Goal: Navigation & Orientation: Find specific page/section

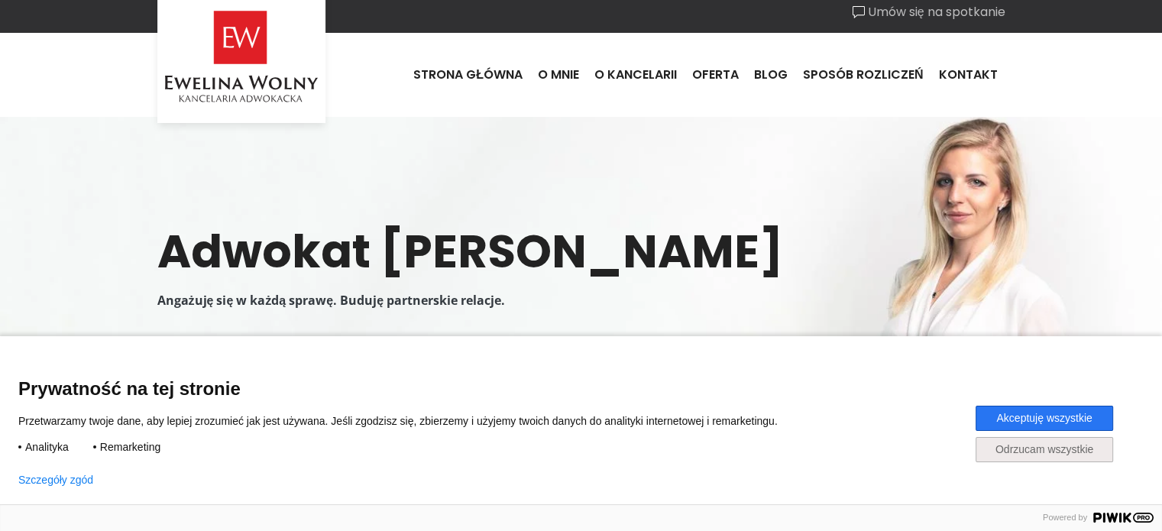
scroll to position [5, 0]
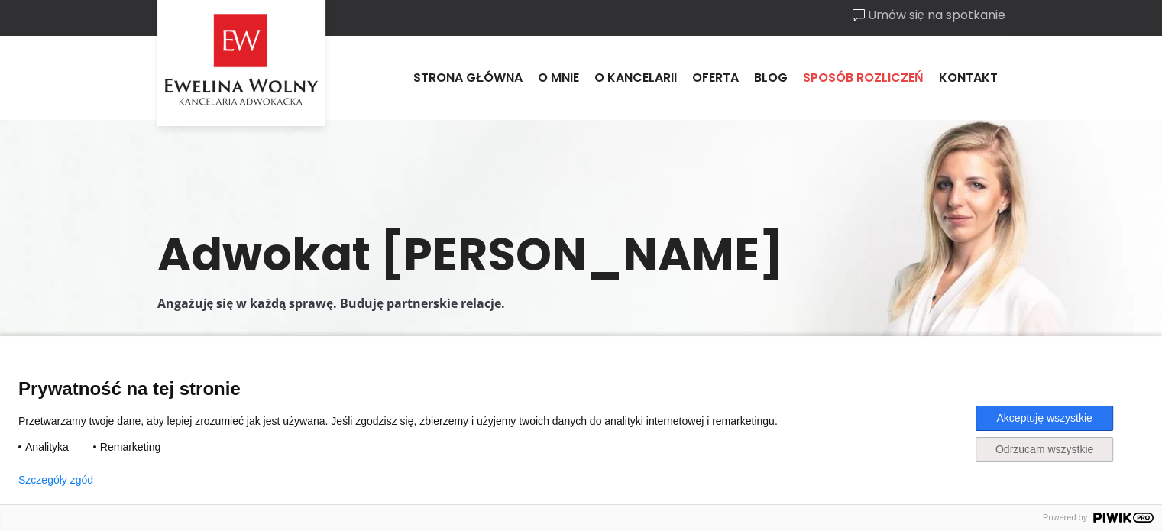
click at [899, 73] on link "Sposób rozliczeń" at bounding box center [863, 77] width 136 height 41
click at [565, 81] on link "O mnie" at bounding box center [558, 77] width 57 height 41
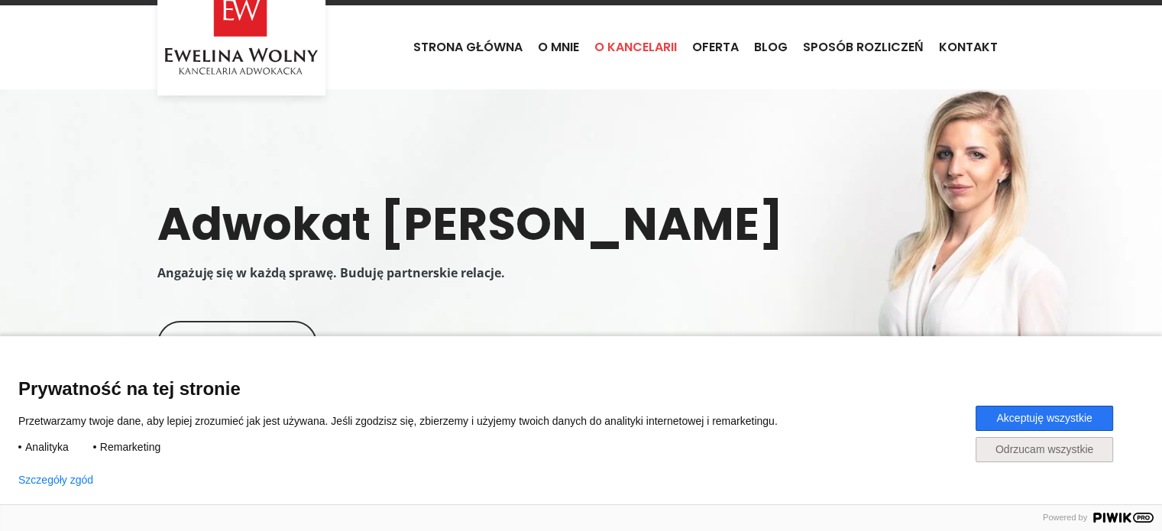
scroll to position [0, 0]
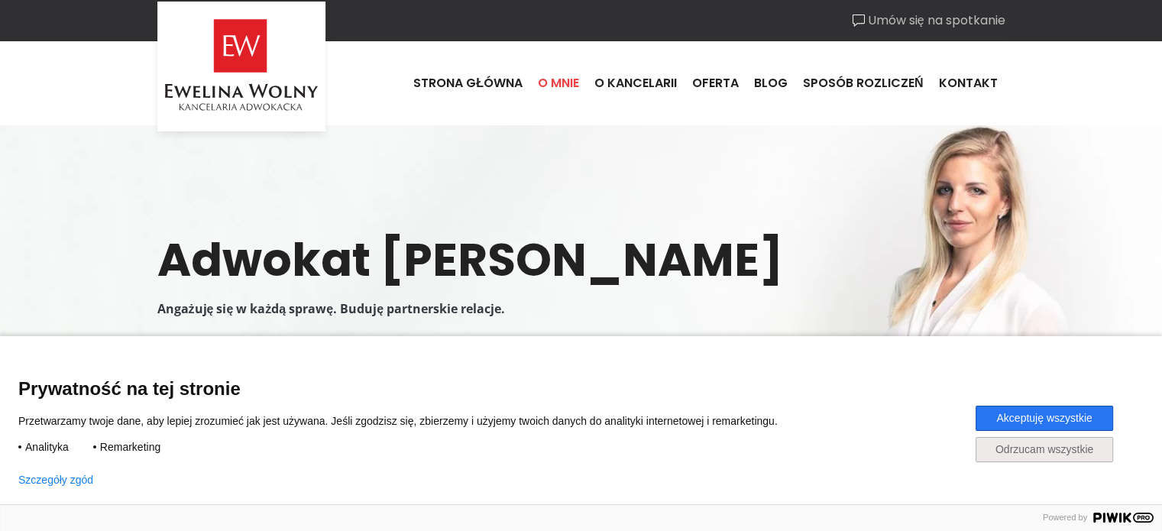
click at [565, 74] on link "O mnie" at bounding box center [558, 83] width 57 height 41
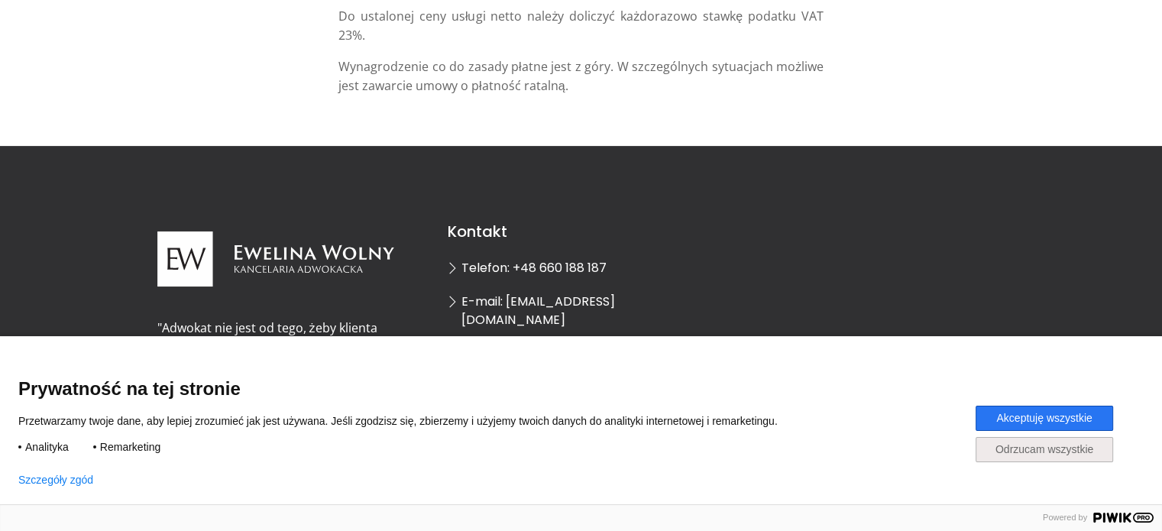
scroll to position [529, 0]
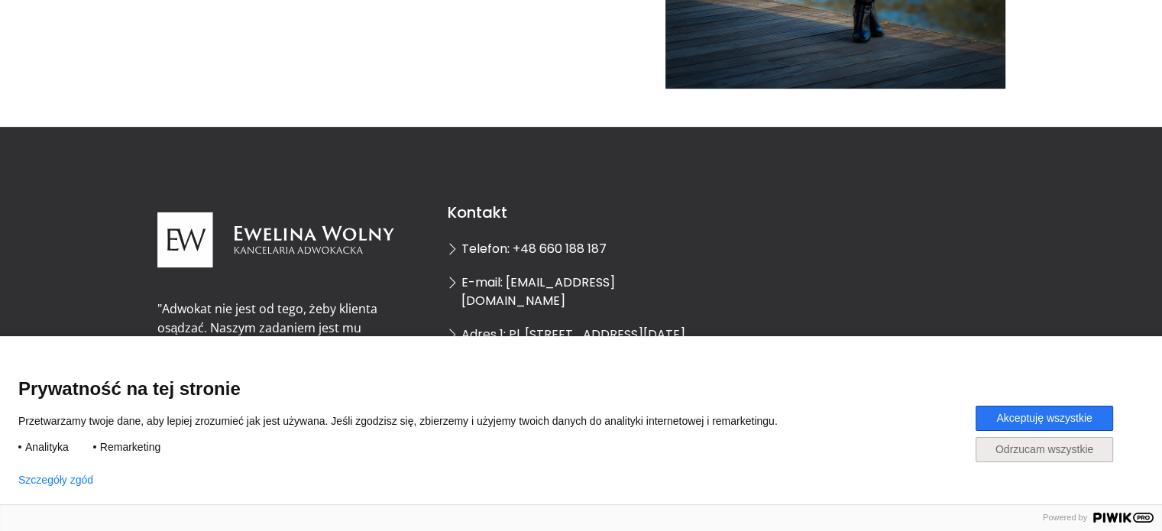
scroll to position [654, 0]
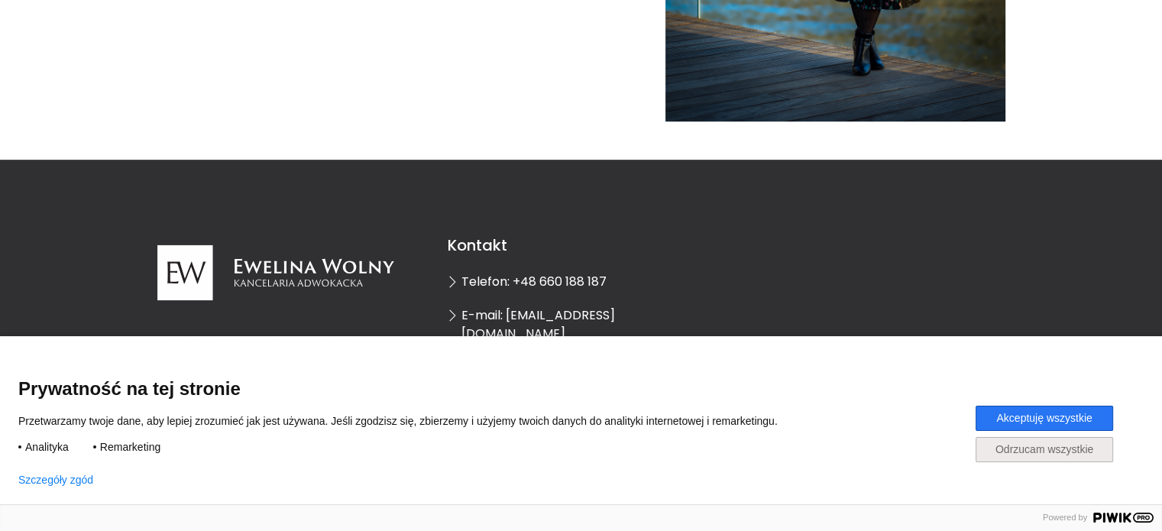
scroll to position [654, 0]
